Goal: Information Seeking & Learning: Learn about a topic

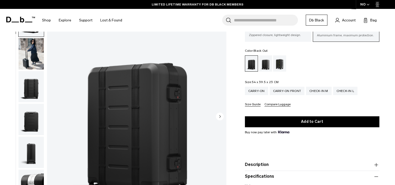
scroll to position [31, 0]
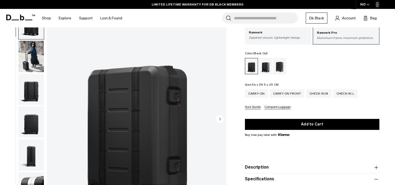
click at [26, 55] on img "button" at bounding box center [31, 56] width 25 height 31
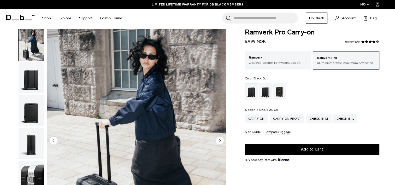
scroll to position [0, 0]
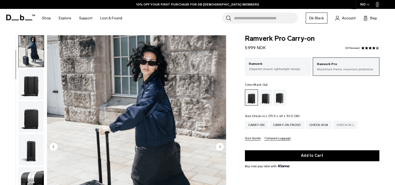
click at [346, 125] on div "Check-in L" at bounding box center [345, 125] width 25 height 8
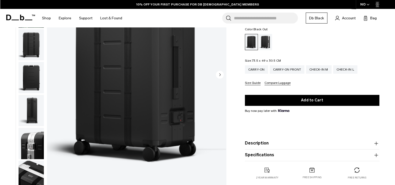
scroll to position [71, 0]
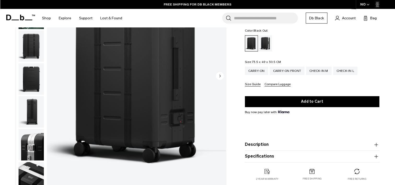
click at [43, 164] on img "button" at bounding box center [31, 177] width 25 height 31
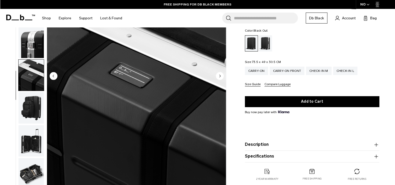
scroll to position [169, 0]
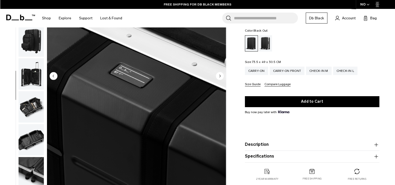
click at [35, 80] on img "button" at bounding box center [31, 73] width 25 height 31
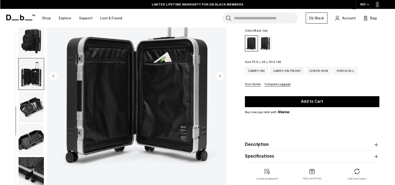
click at [36, 100] on img "button" at bounding box center [31, 106] width 25 height 31
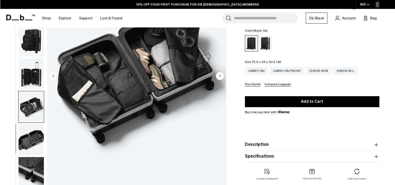
click at [36, 135] on img "button" at bounding box center [31, 139] width 25 height 31
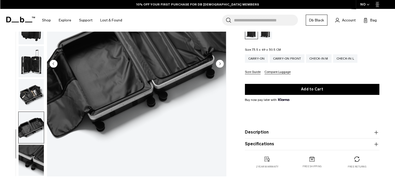
scroll to position [83, 0]
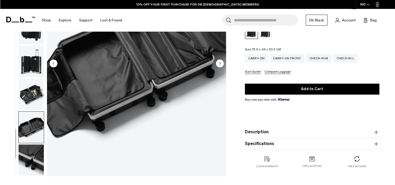
click at [34, 94] on img "button" at bounding box center [31, 94] width 25 height 31
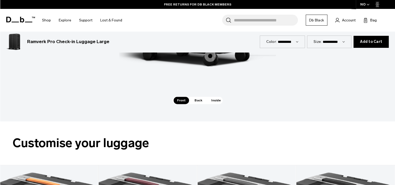
scroll to position [791, 0]
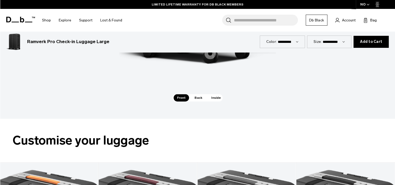
click at [215, 99] on span "Inside" at bounding box center [216, 97] width 16 height 7
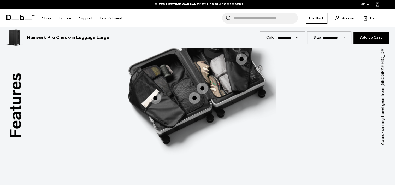
scroll to position [693, 0]
click at [192, 96] on span "3 / 3" at bounding box center [194, 97] width 11 height 11
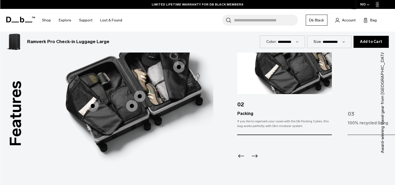
scroll to position [686, 0]
click at [256, 157] on icon "Next slide" at bounding box center [254, 155] width 8 height 8
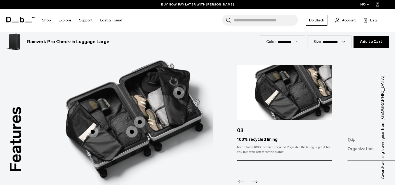
scroll to position [687, 0]
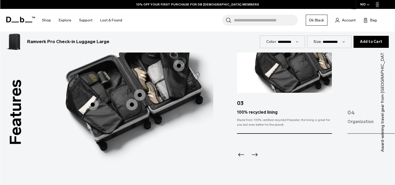
click at [254, 154] on icon "Next slide" at bounding box center [254, 154] width 8 height 8
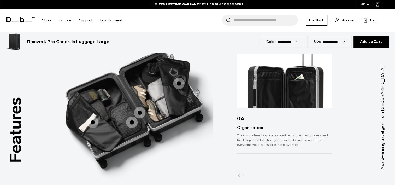
scroll to position [640, 0]
